Goal: Transaction & Acquisition: Purchase product/service

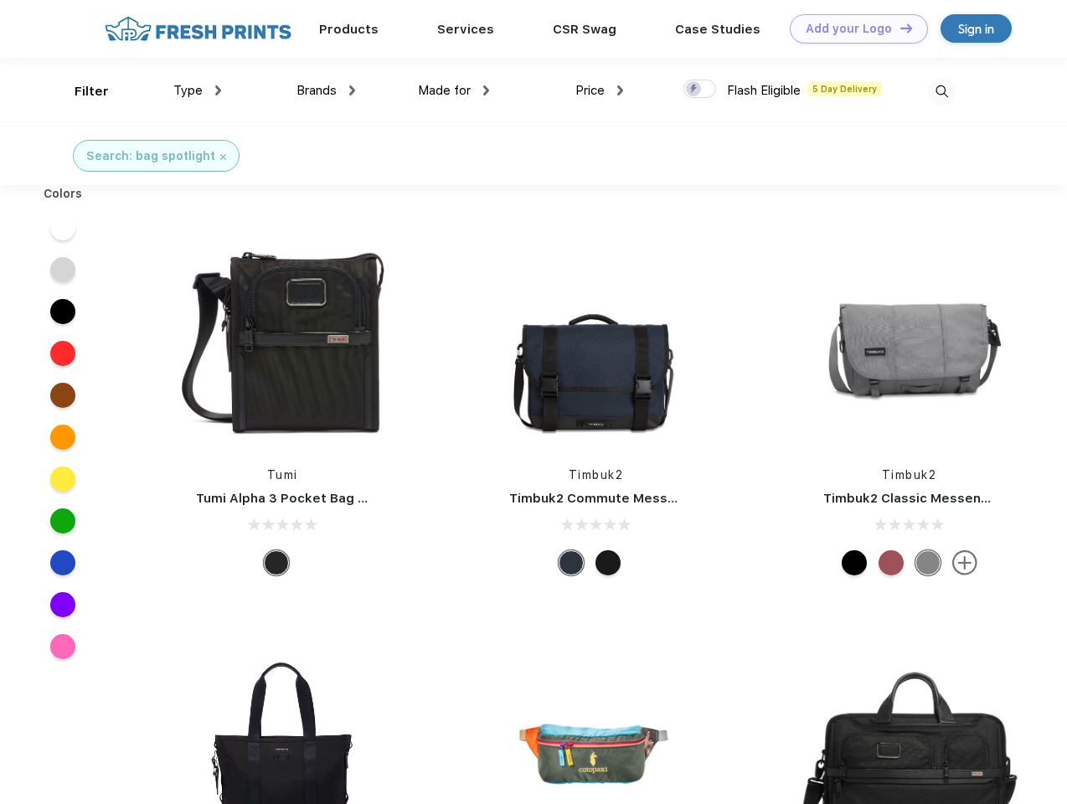
scroll to position [1, 0]
click at [853, 28] on link "Add your Logo Design Tool" at bounding box center [859, 28] width 138 height 29
click at [0, 0] on div "Design Tool" at bounding box center [0, 0] width 0 height 0
click at [899, 28] on link "Add your Logo Design Tool" at bounding box center [859, 28] width 138 height 29
click at [80, 91] on div "Filter" at bounding box center [92, 91] width 34 height 19
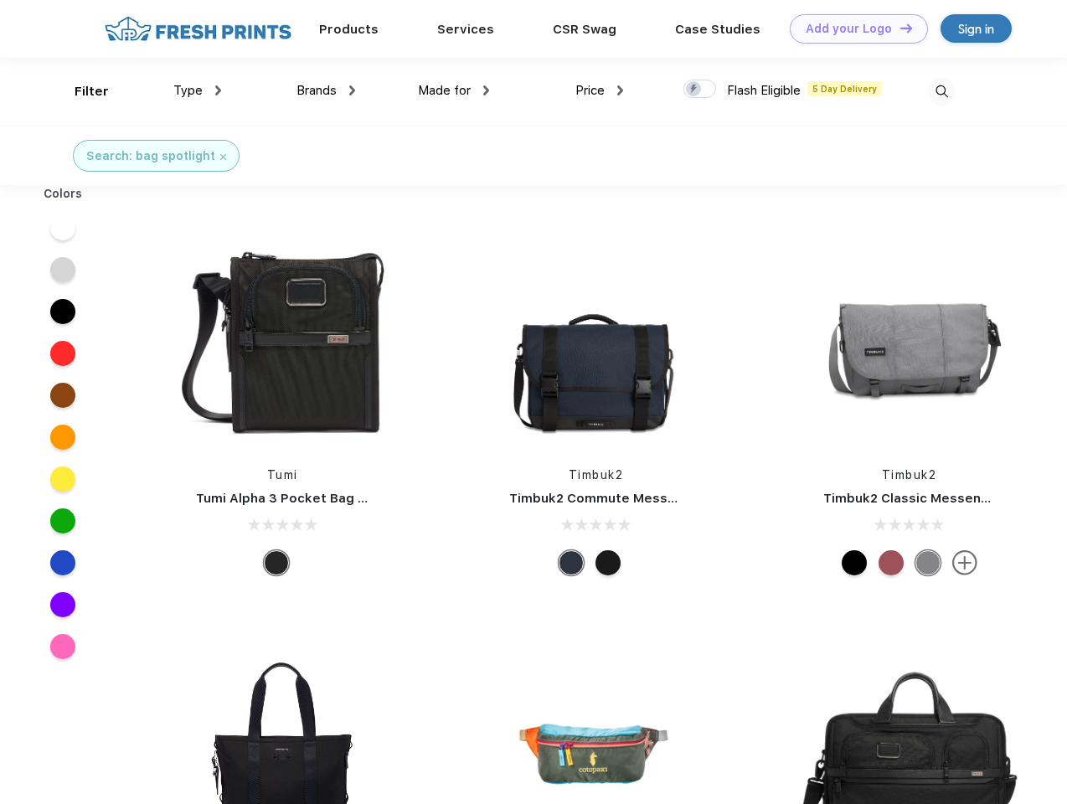
click at [198, 90] on span "Type" at bounding box center [187, 90] width 29 height 15
click at [326, 90] on span "Brands" at bounding box center [317, 90] width 40 height 15
click at [454, 90] on span "Made for" at bounding box center [444, 90] width 53 height 15
click at [600, 90] on span "Price" at bounding box center [590, 90] width 29 height 15
click at [700, 90] on div at bounding box center [700, 89] width 33 height 18
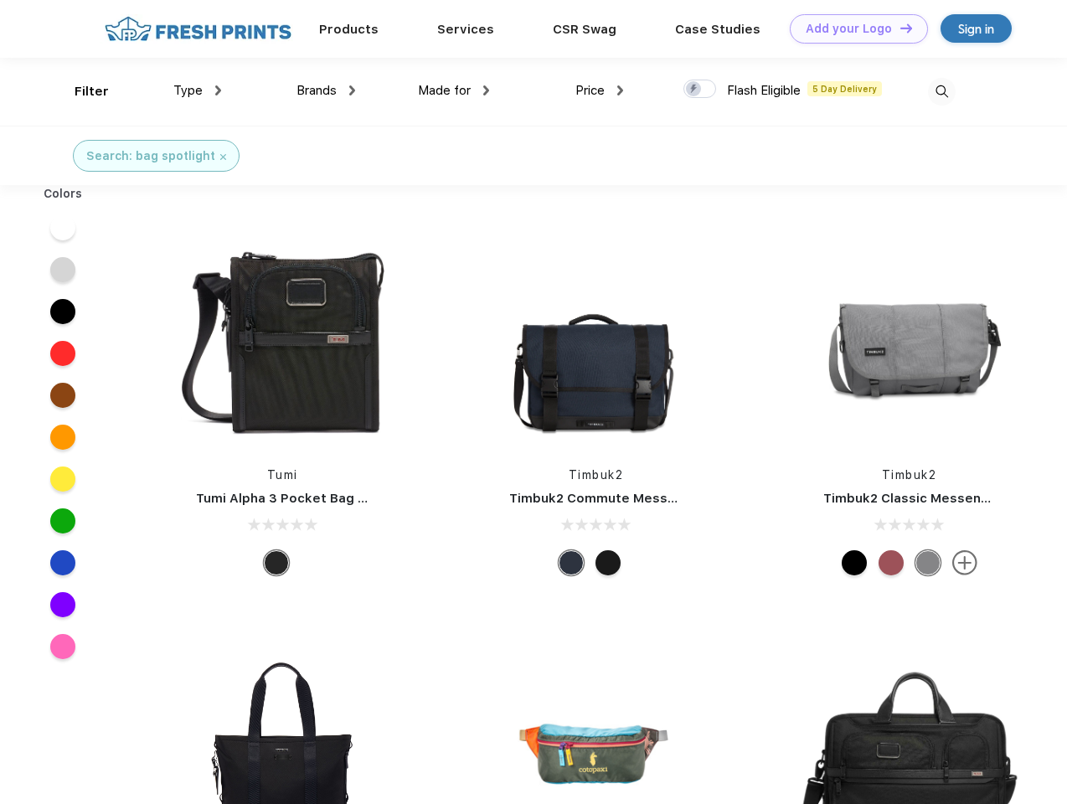
click at [695, 90] on input "checkbox" at bounding box center [689, 84] width 11 height 11
click at [942, 91] on img at bounding box center [942, 92] width 28 height 28
